Goal: Check status: Check status

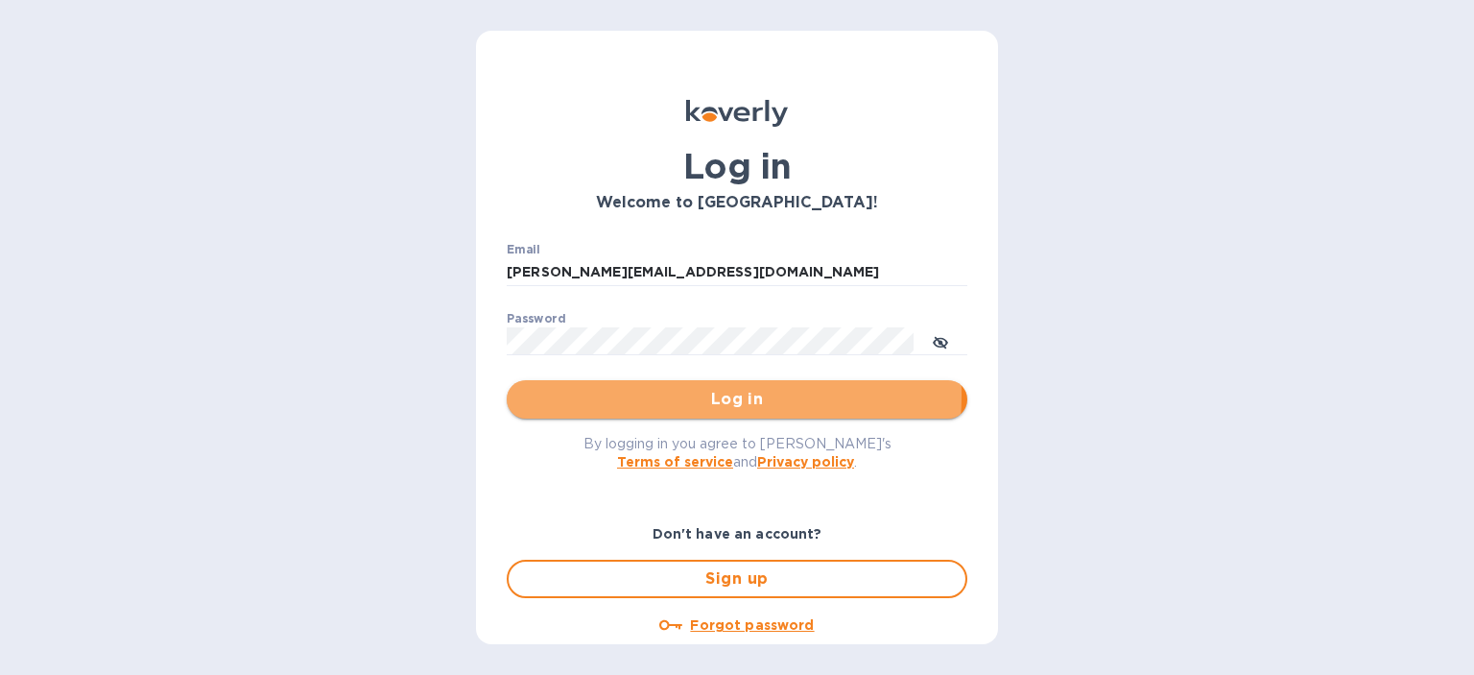
click at [685, 395] on span "Log in" at bounding box center [737, 399] width 430 height 23
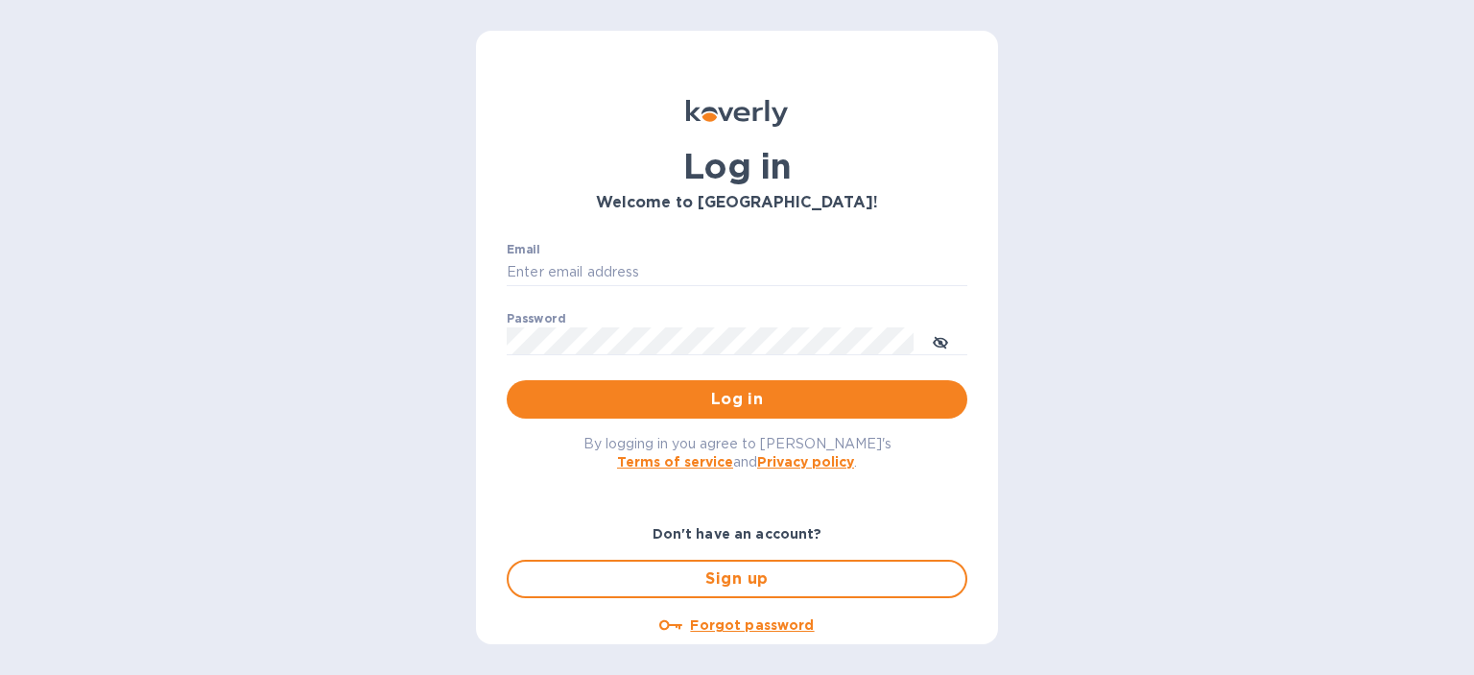
type input "[PERSON_NAME][EMAIL_ADDRESS][DOMAIN_NAME]"
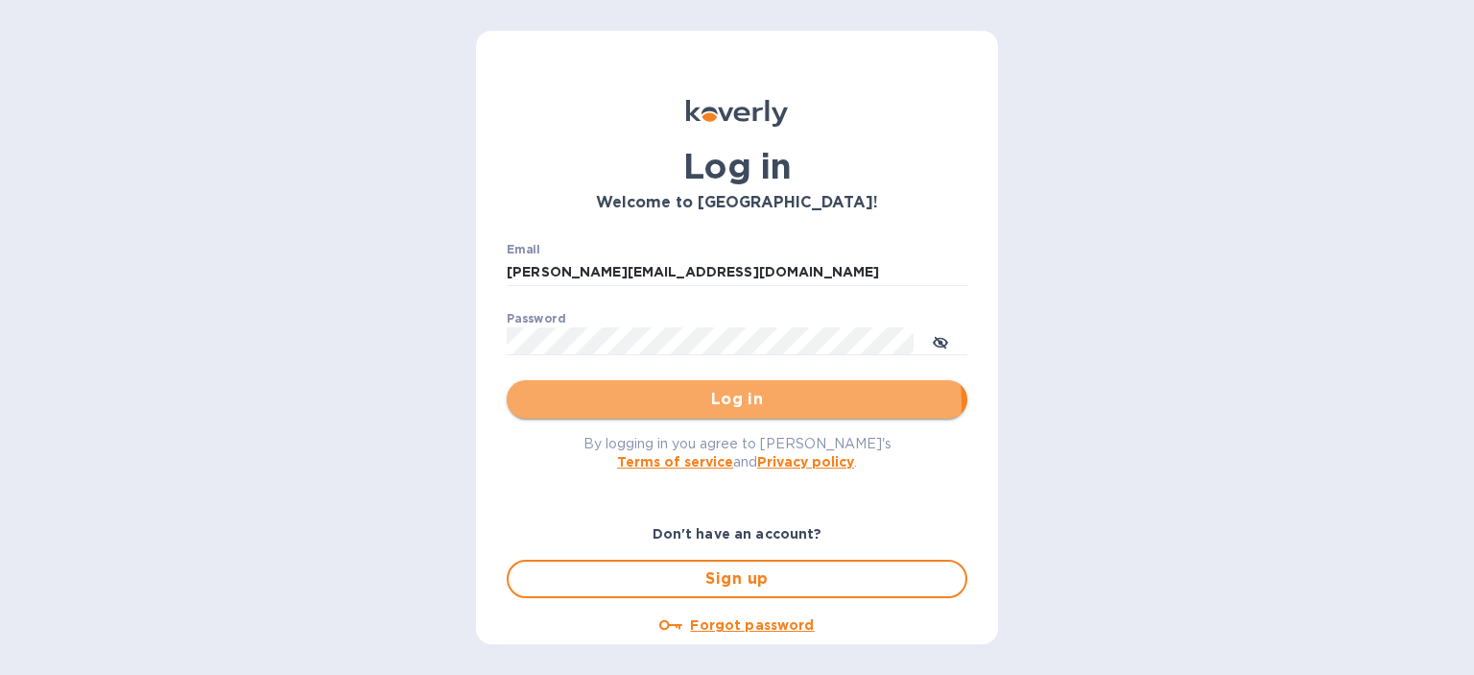
click at [657, 405] on span "Log in" at bounding box center [737, 399] width 430 height 23
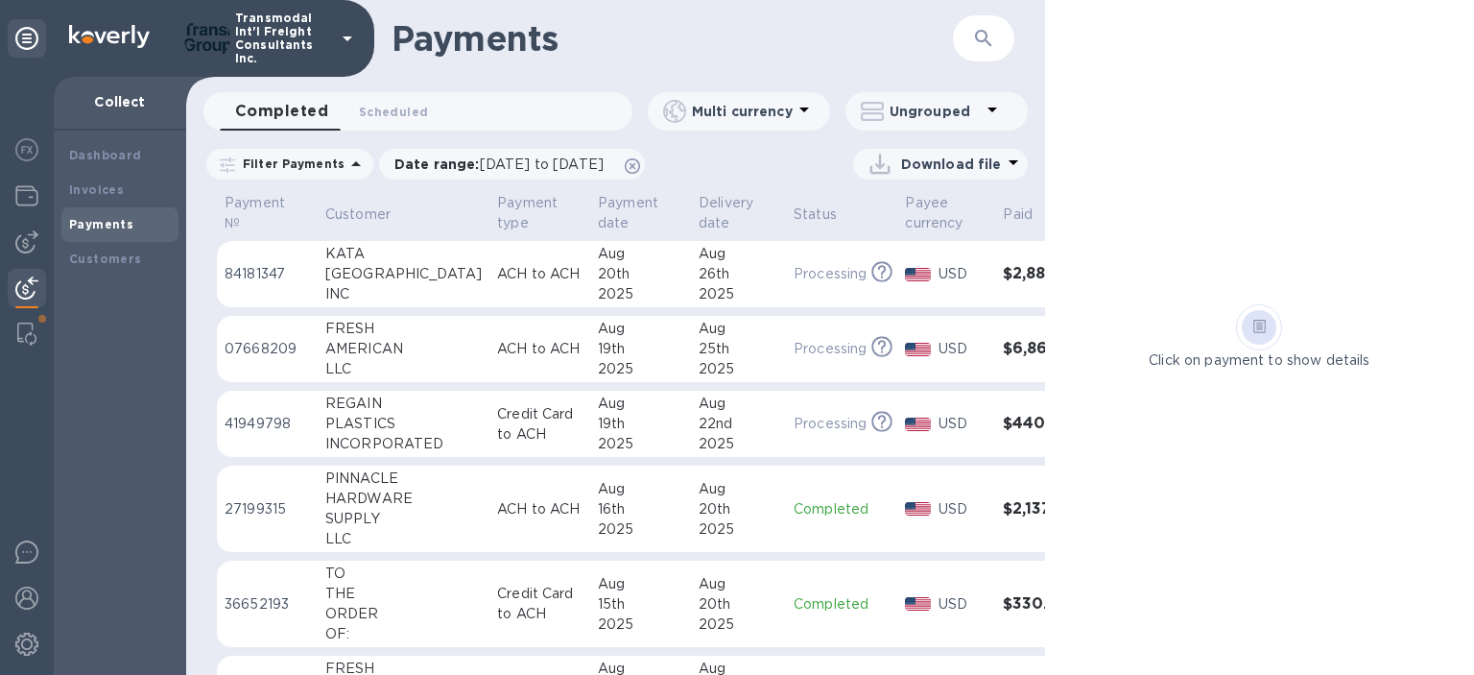
click at [346, 267] on div "[GEOGRAPHIC_DATA]" at bounding box center [403, 274] width 156 height 20
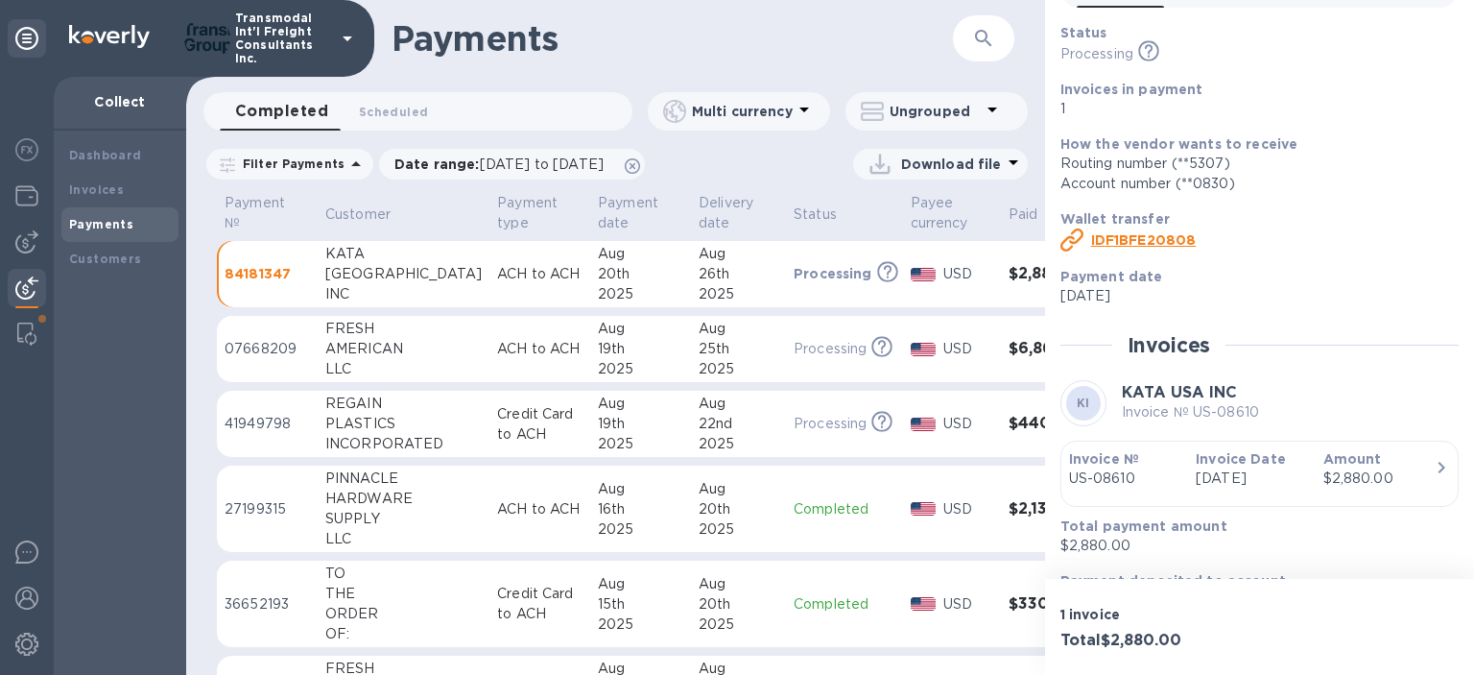
scroll to position [161, 0]
